Goal: Find specific page/section: Find specific page/section

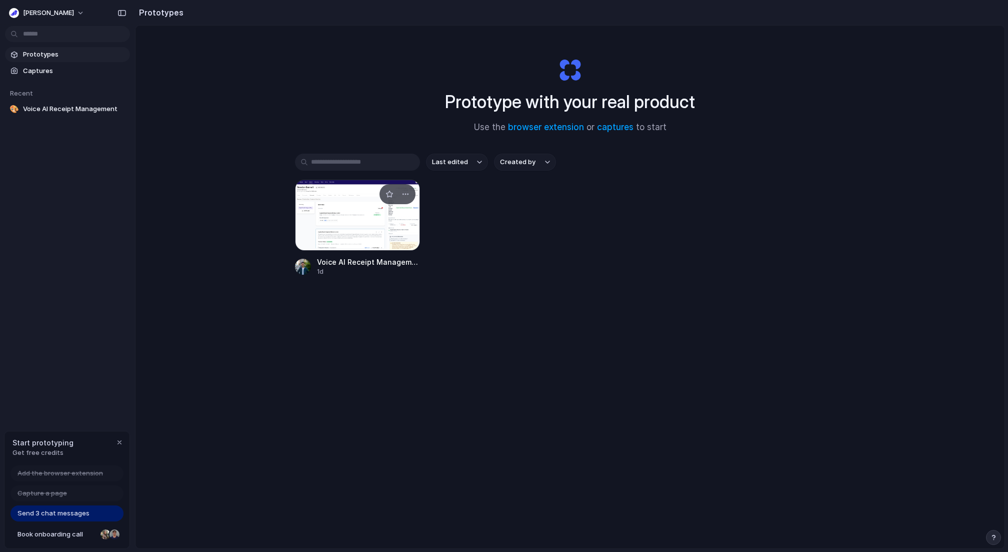
click at [314, 210] on div at bounding box center [357, 215] width 125 height 71
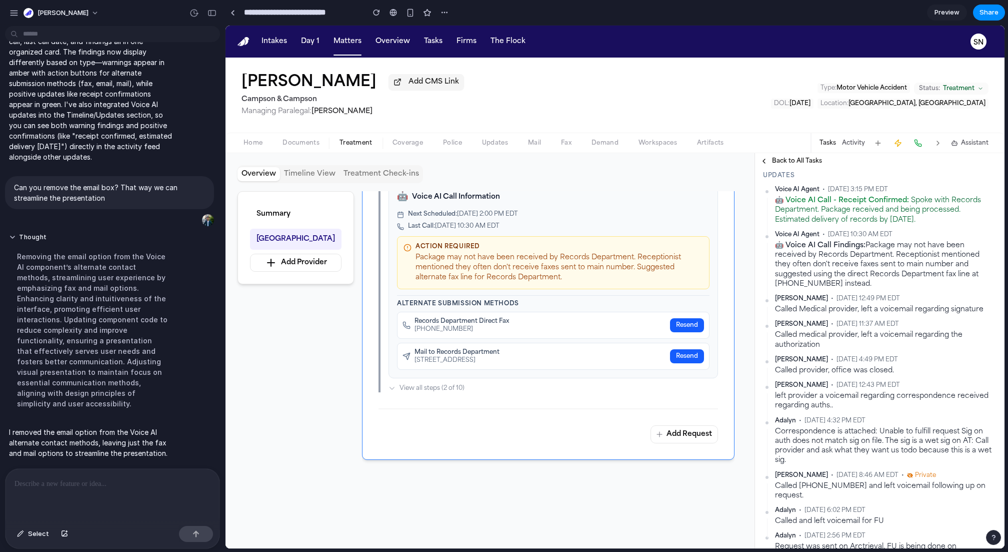
scroll to position [560, 0]
drag, startPoint x: 803, startPoint y: 364, endPoint x: 775, endPoint y: 325, distance: 48.3
click at [775, 286] on div "🤖 Voice AI Call Findings: Package may not have been received by Records Departm…" at bounding box center [886, 262] width 222 height 48
click at [844, 369] on div "Voice AI Agent • Oct 13, 2025 3:15 PM EDT 🤖 Voice AI Call - Receipt Confirmed: …" at bounding box center [880, 371] width 234 height 376
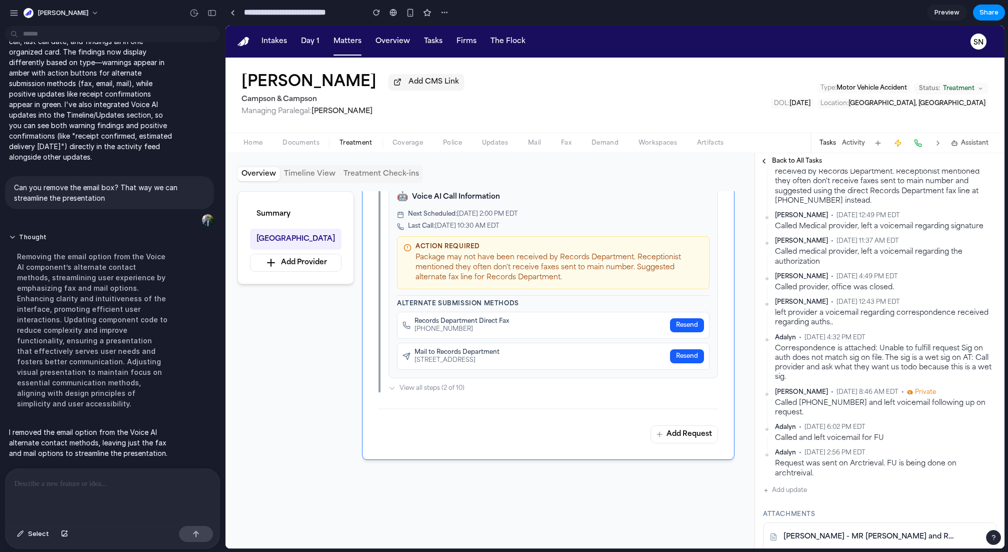
scroll to position [648, 0]
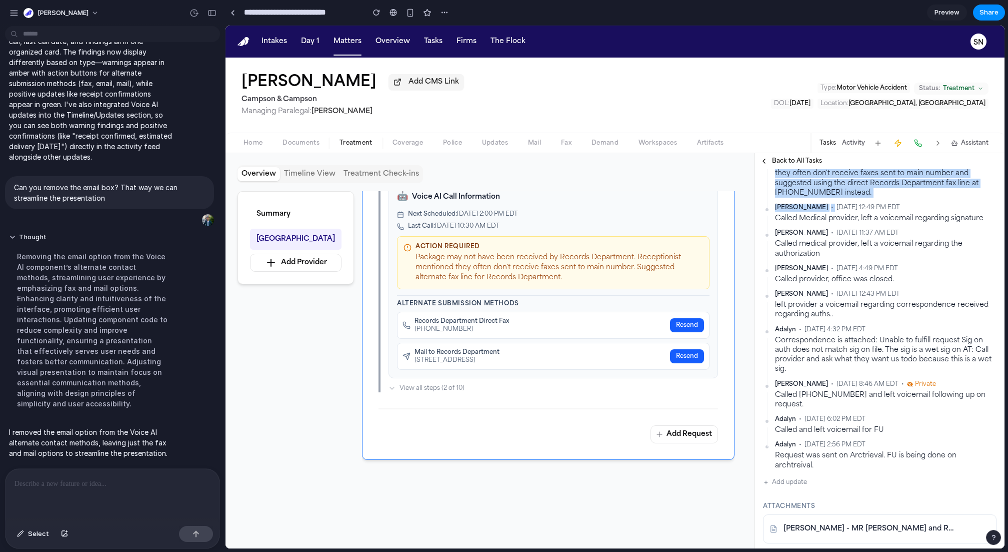
drag, startPoint x: 869, startPoint y: 233, endPoint x: 900, endPoint y: 284, distance: 59.5
click at [900, 284] on div "Voice AI Agent • Oct 13, 2025 3:15 PM EDT 🤖 Voice AI Call - Receipt Confirmed: …" at bounding box center [880, 283] width 234 height 376
click at [898, 280] on div "Voice AI Agent • Oct 13, 2025 3:15 PM EDT 🤖 Voice AI Call - Receipt Confirmed: …" at bounding box center [880, 283] width 234 height 376
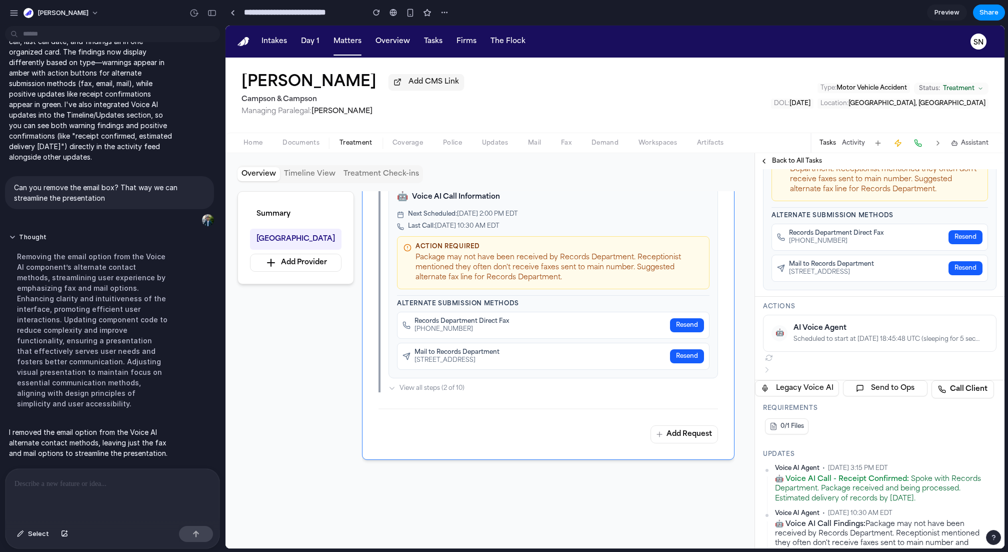
scroll to position [296, 0]
